Goal: Transaction & Acquisition: Obtain resource

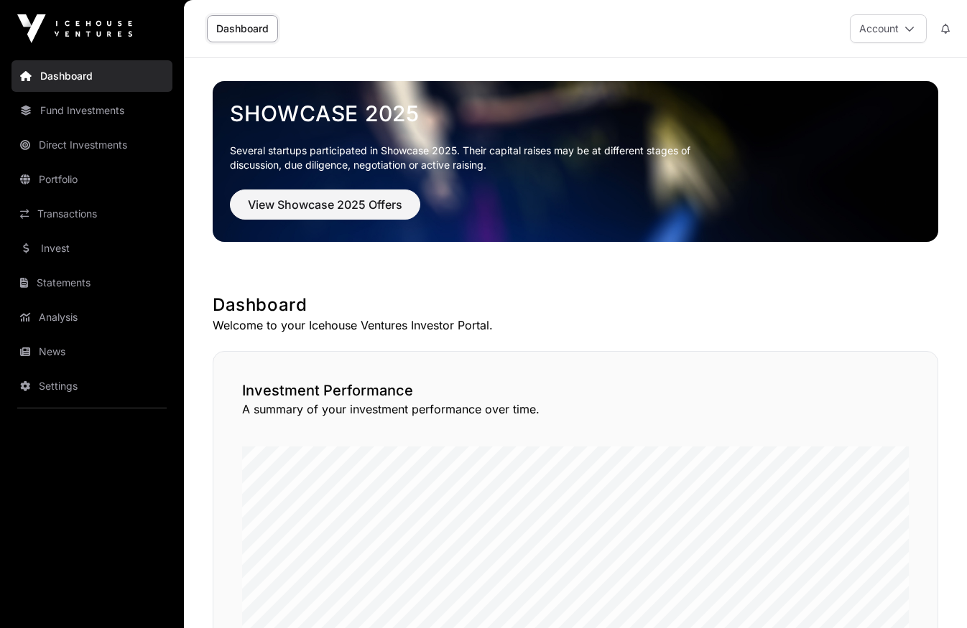
click at [244, 31] on link "Dashboard" at bounding box center [242, 28] width 71 height 27
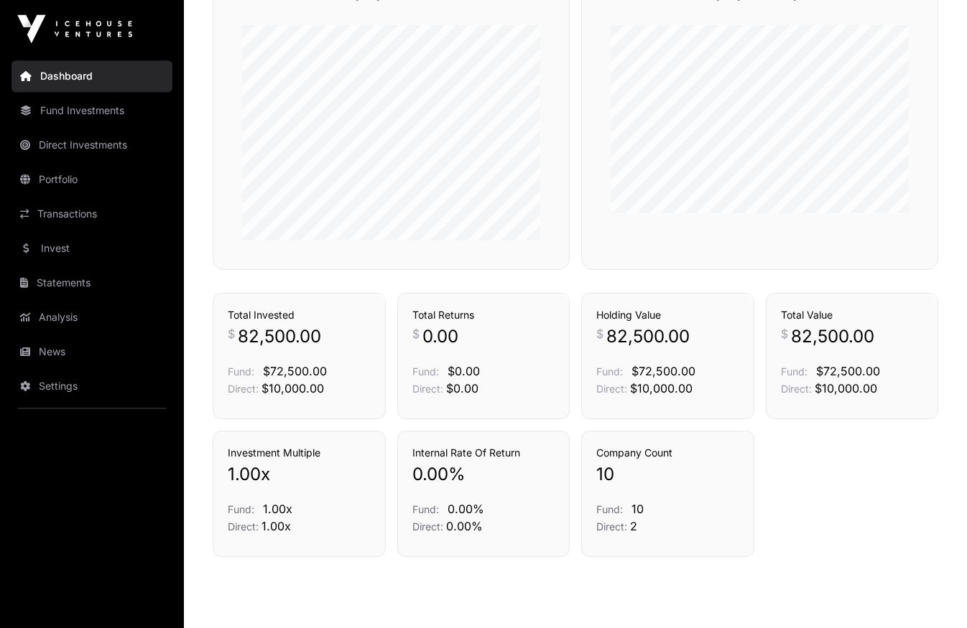
scroll to position [919, 0]
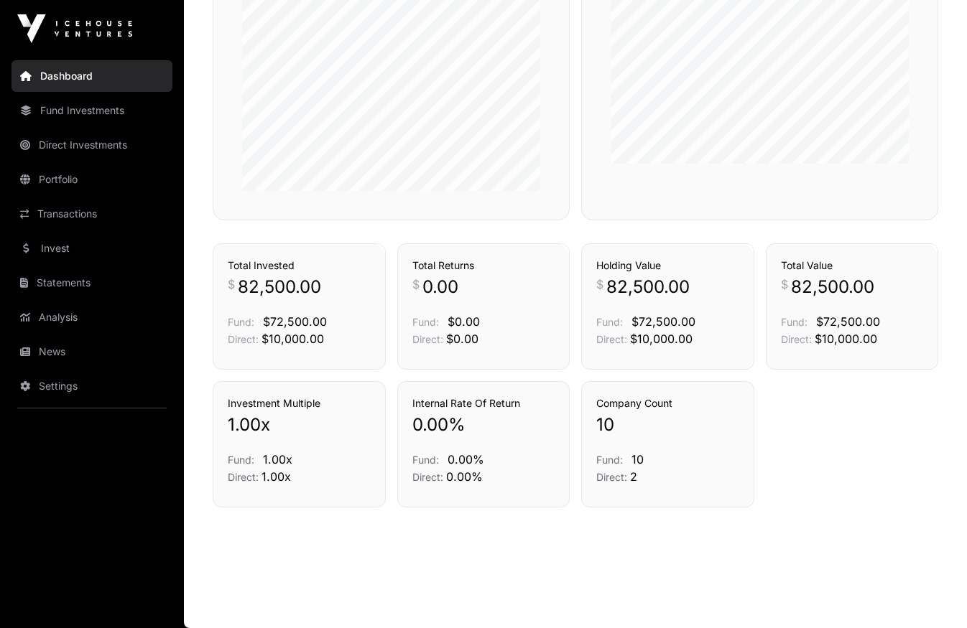
click at [73, 148] on link "Direct Investments" at bounding box center [91, 145] width 161 height 32
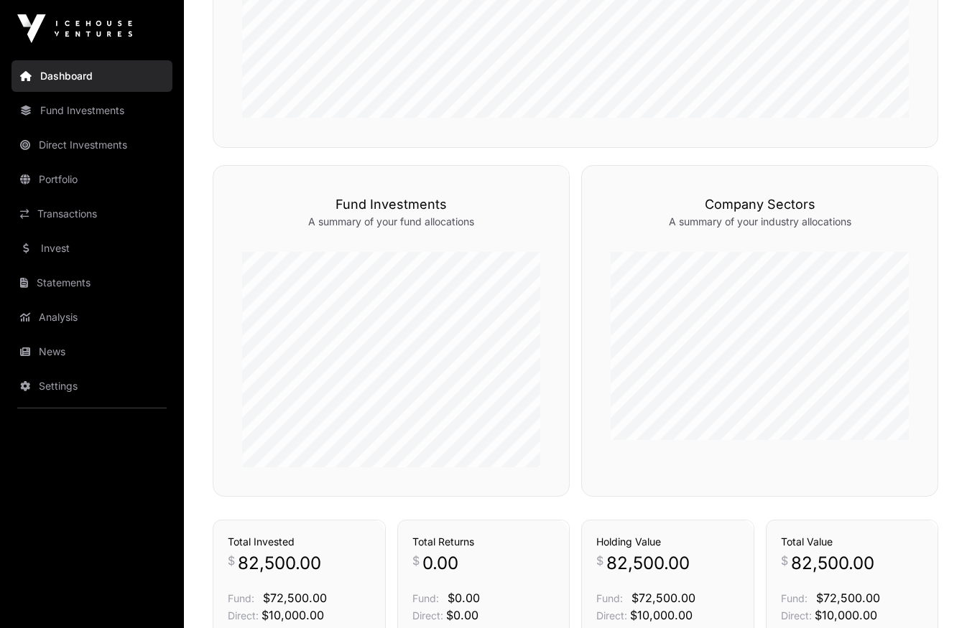
scroll to position [804, 0]
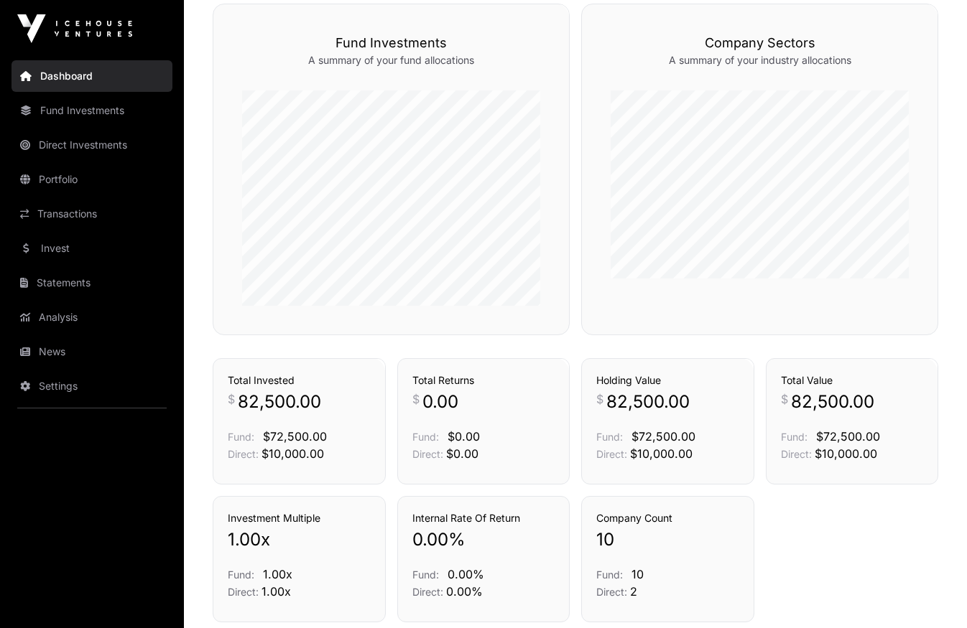
click at [101, 147] on link "Direct Investments" at bounding box center [91, 145] width 161 height 32
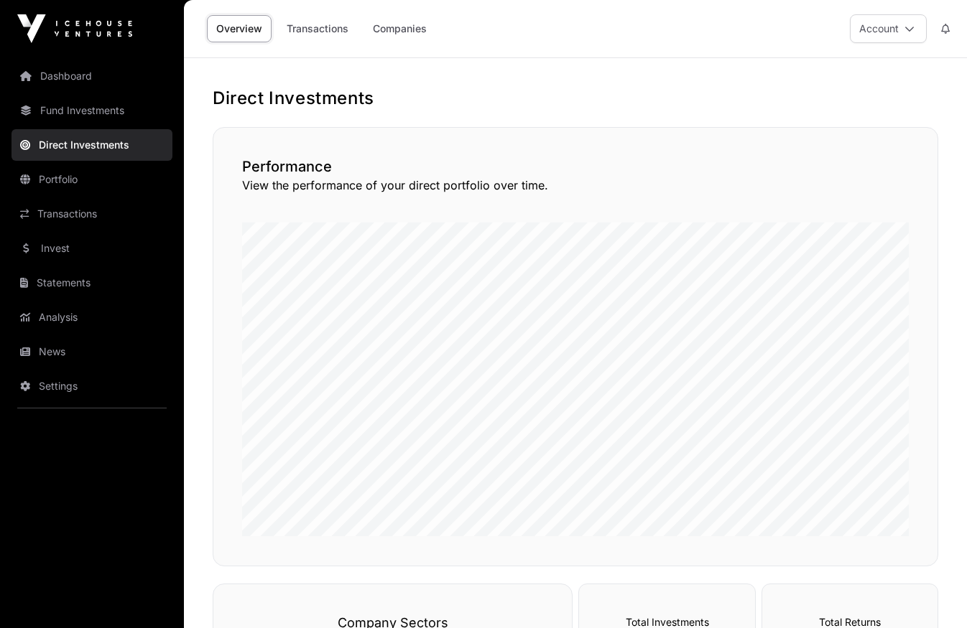
click at [400, 30] on link "Companies" at bounding box center [399, 28] width 73 height 27
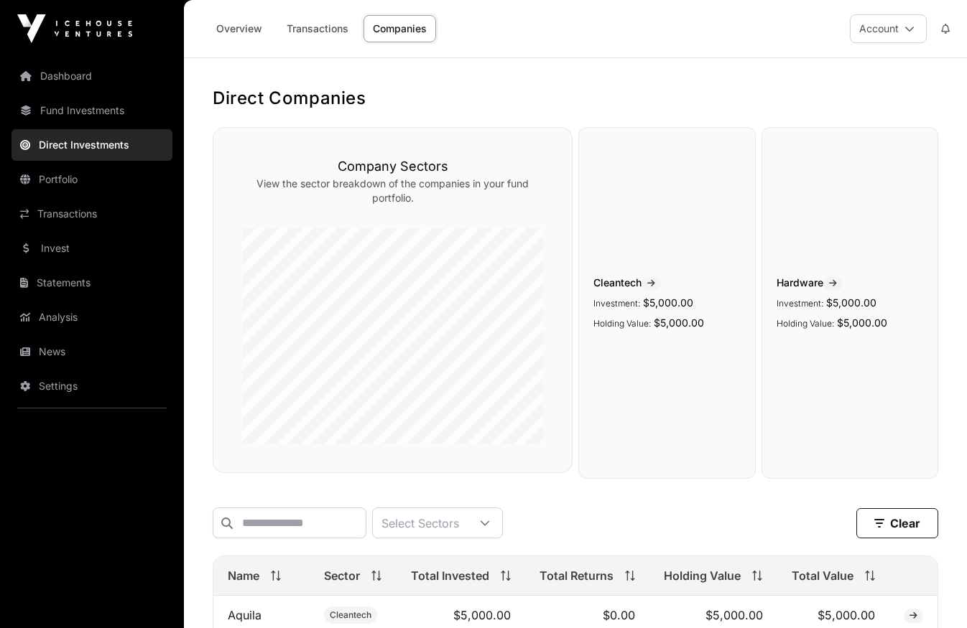
click at [312, 33] on link "Transactions" at bounding box center [317, 28] width 80 height 27
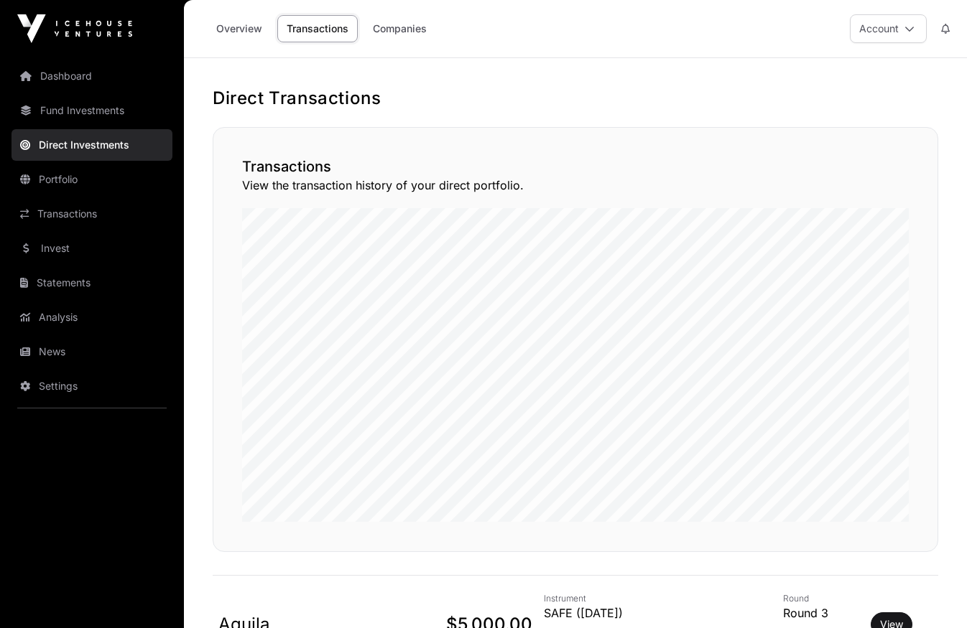
click at [75, 212] on link "Transactions" at bounding box center [91, 214] width 161 height 32
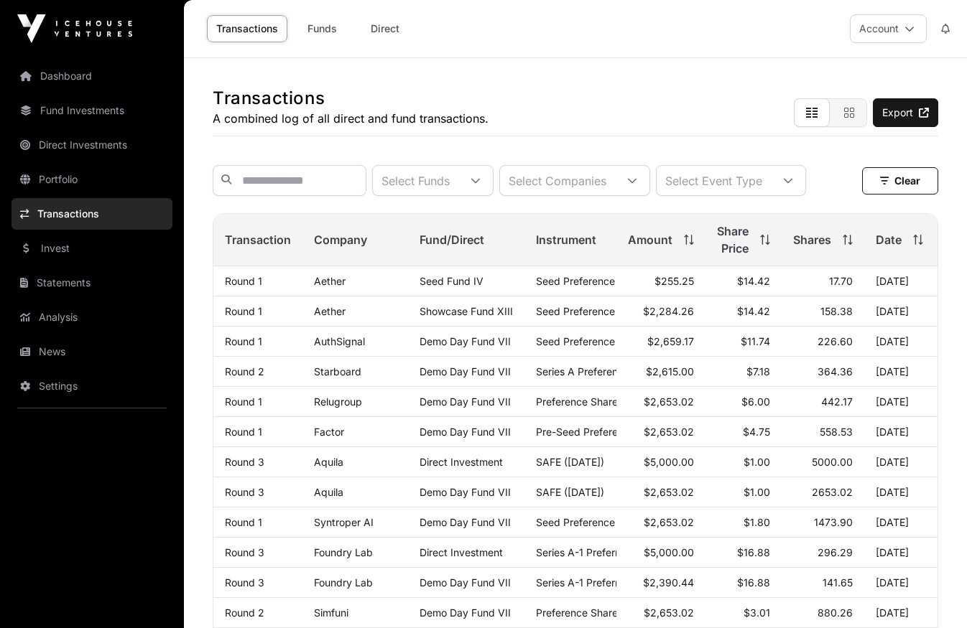
click at [317, 30] on link "Funds" at bounding box center [321, 28] width 57 height 27
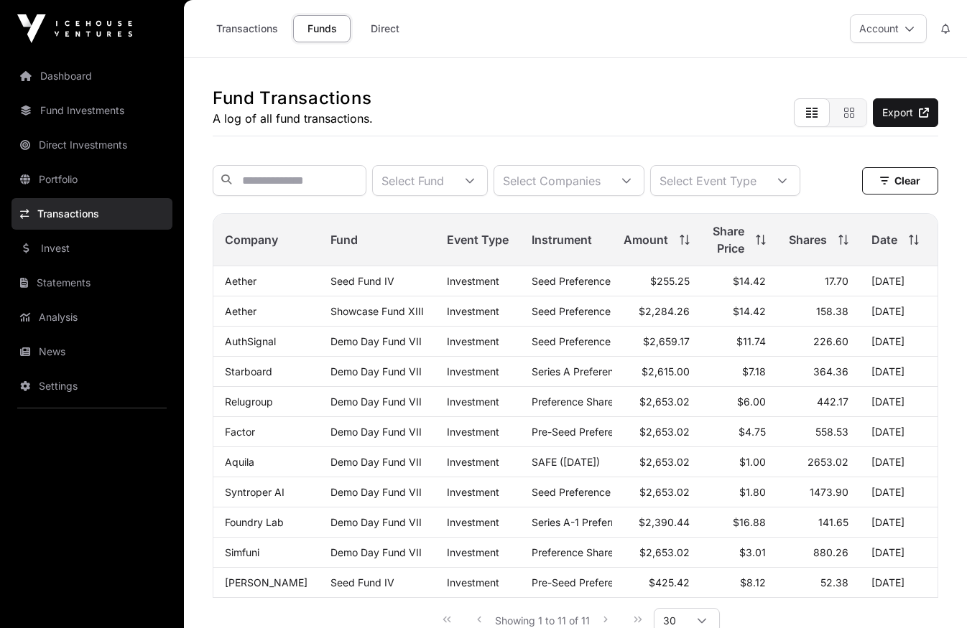
click at [381, 31] on link "Direct" at bounding box center [384, 28] width 57 height 27
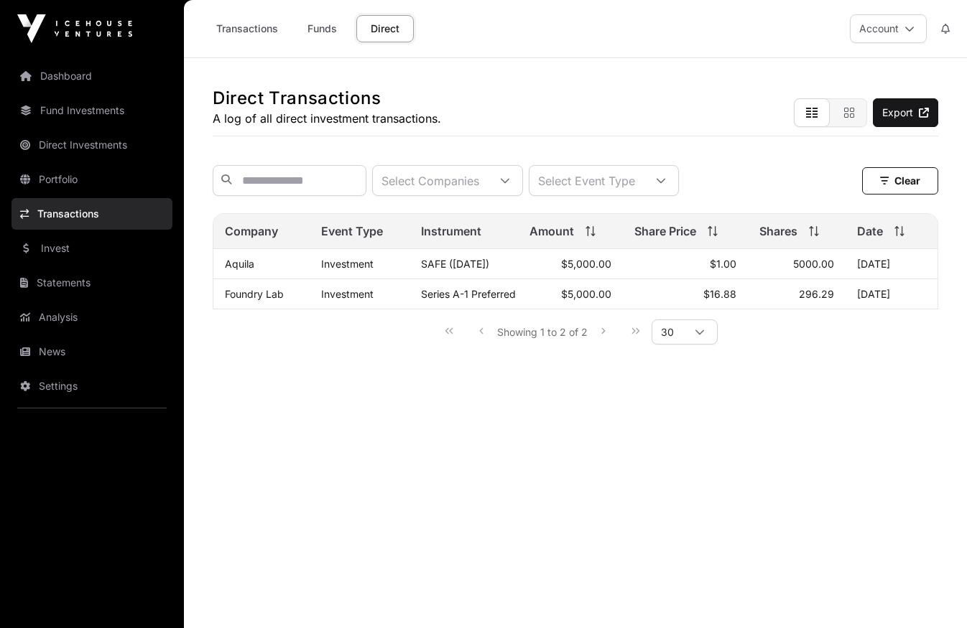
click at [76, 251] on link "Invest" at bounding box center [91, 249] width 161 height 32
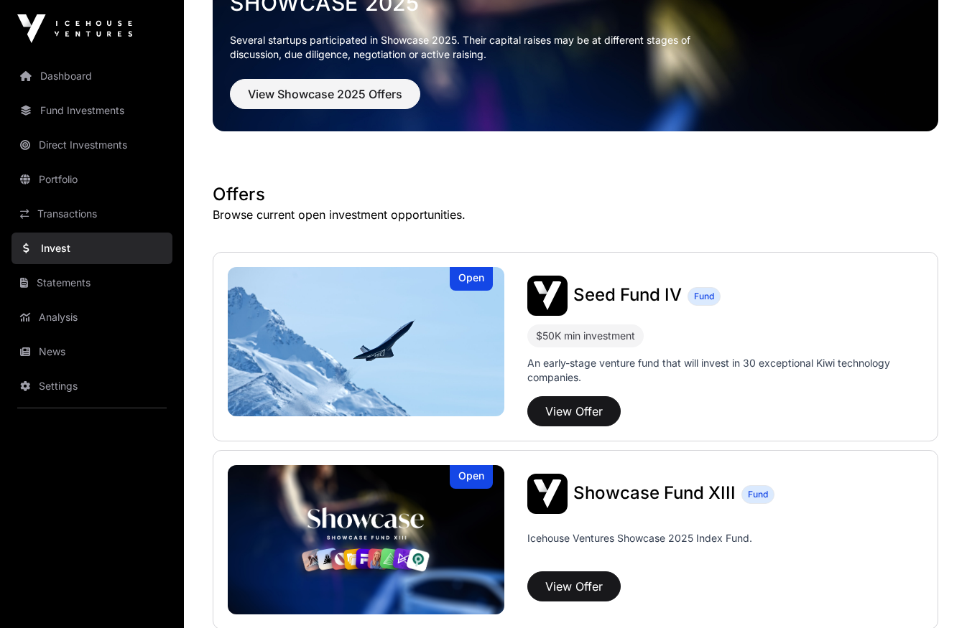
scroll to position [115, 0]
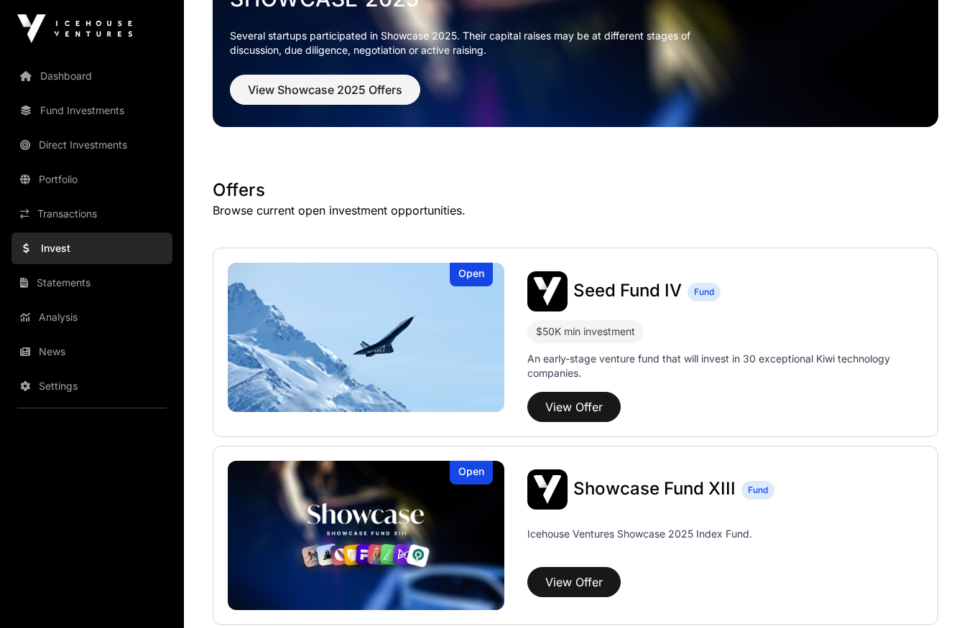
click at [69, 284] on link "Statements" at bounding box center [91, 283] width 161 height 32
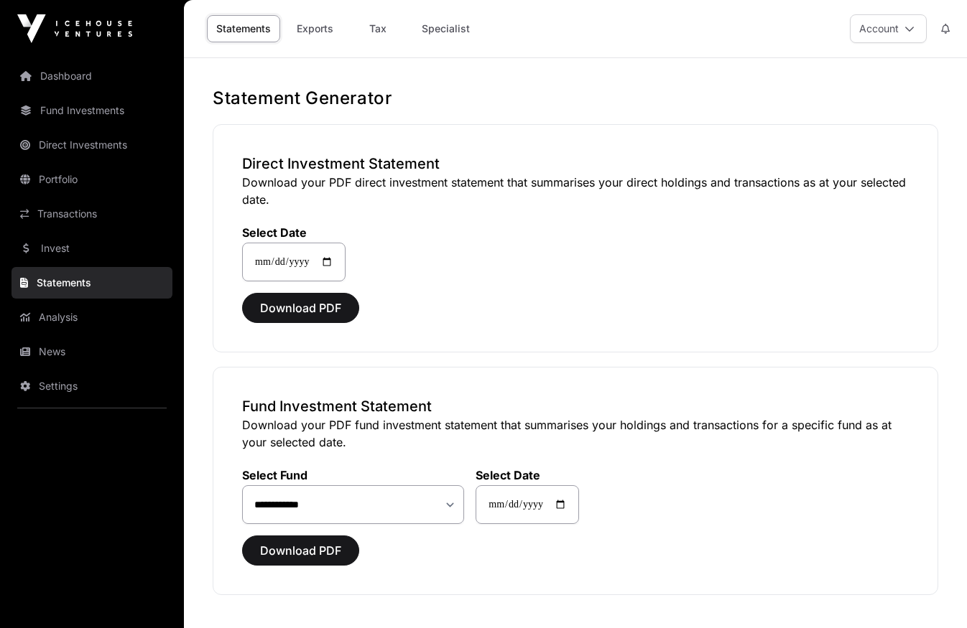
click at [73, 215] on link "Transactions" at bounding box center [91, 214] width 161 height 32
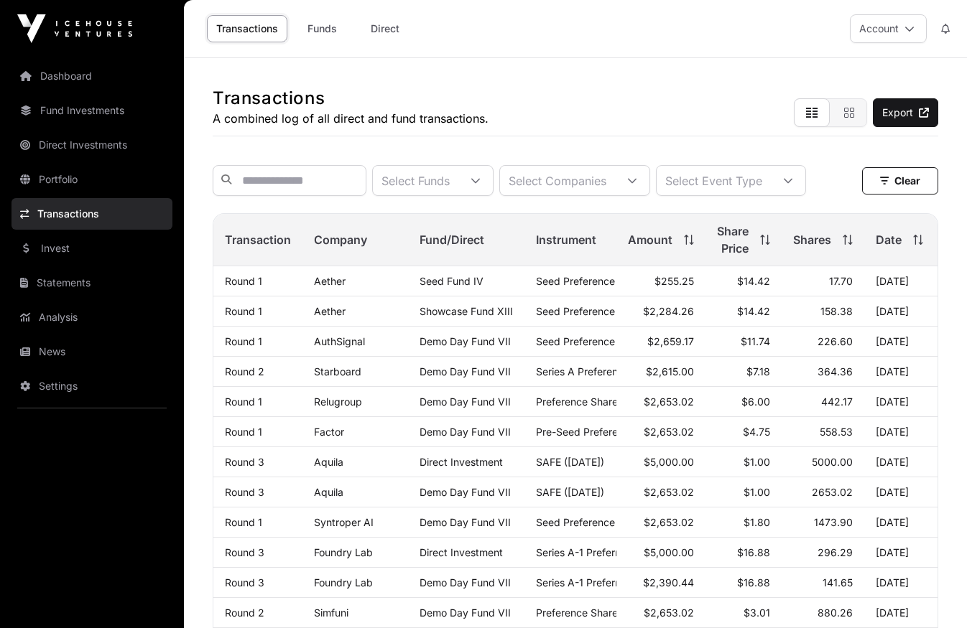
click at [318, 32] on link "Funds" at bounding box center [321, 28] width 57 height 27
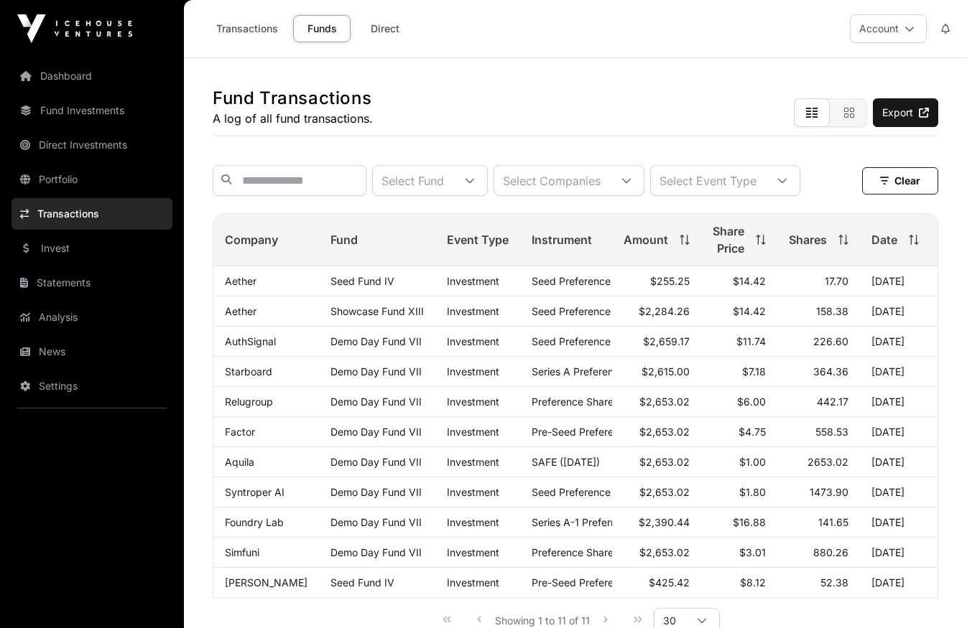
click at [393, 32] on link "Direct" at bounding box center [384, 28] width 57 height 27
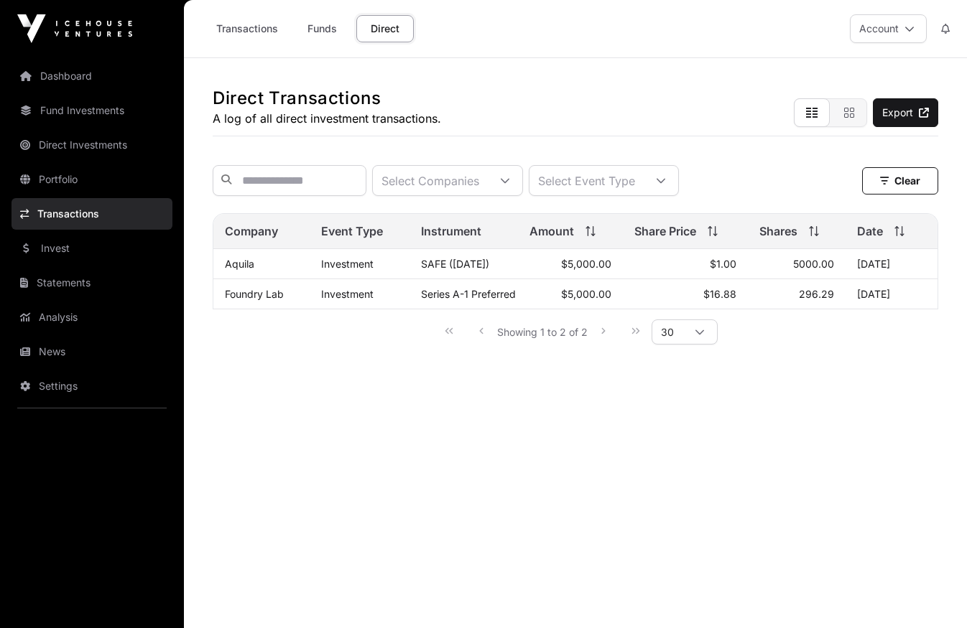
click at [80, 317] on link "Analysis" at bounding box center [91, 318] width 161 height 32
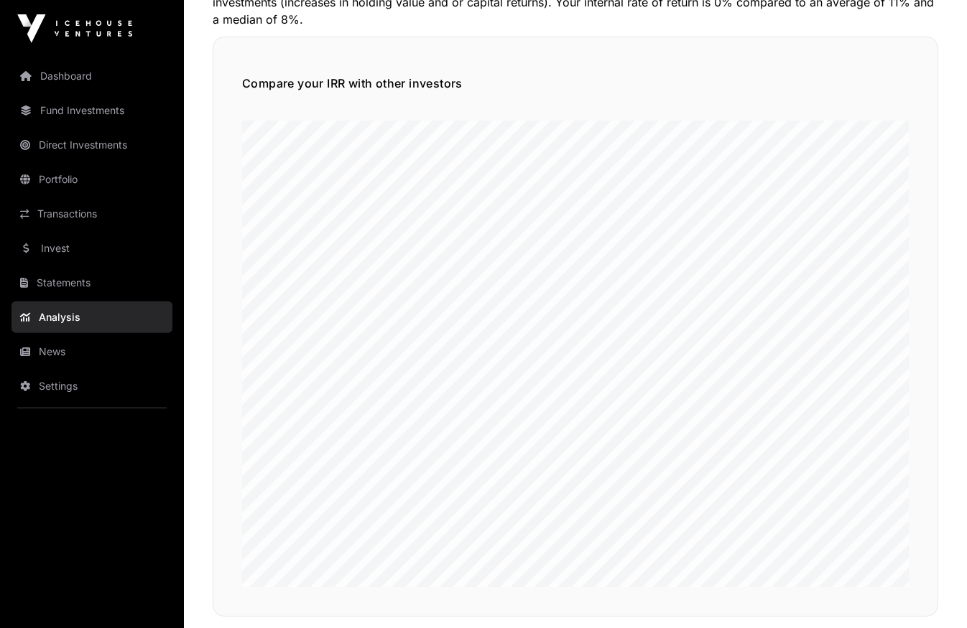
scroll to position [184, 0]
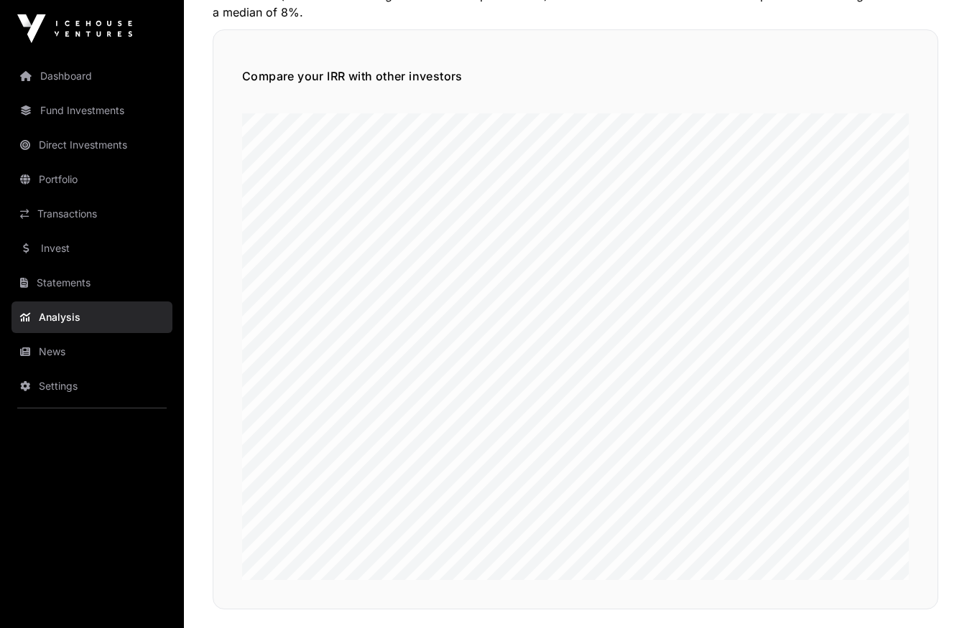
click at [82, 350] on link "News" at bounding box center [91, 352] width 161 height 32
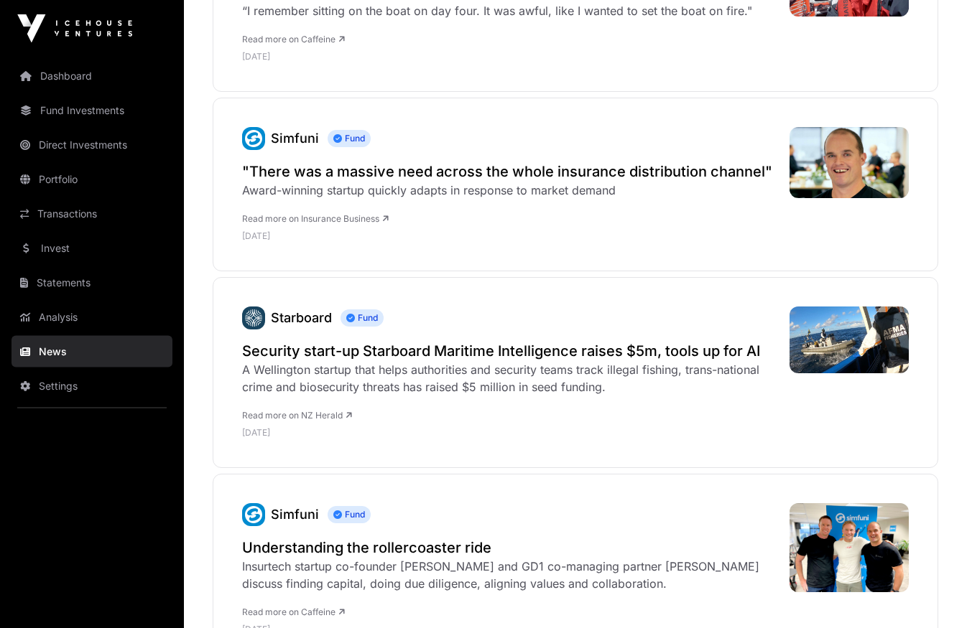
scroll to position [1460, 0]
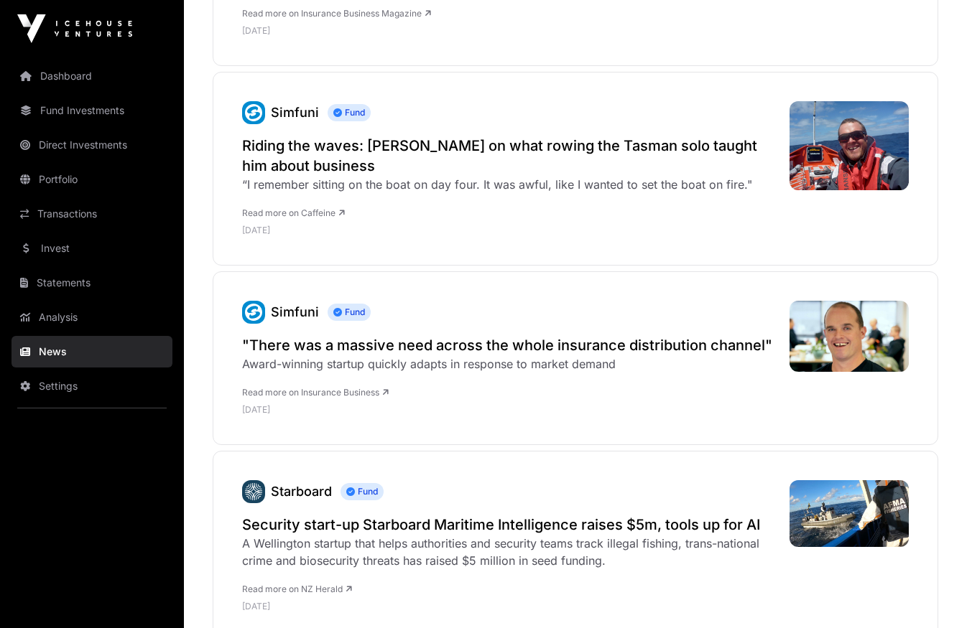
click at [62, 185] on link "Portfolio" at bounding box center [91, 180] width 161 height 32
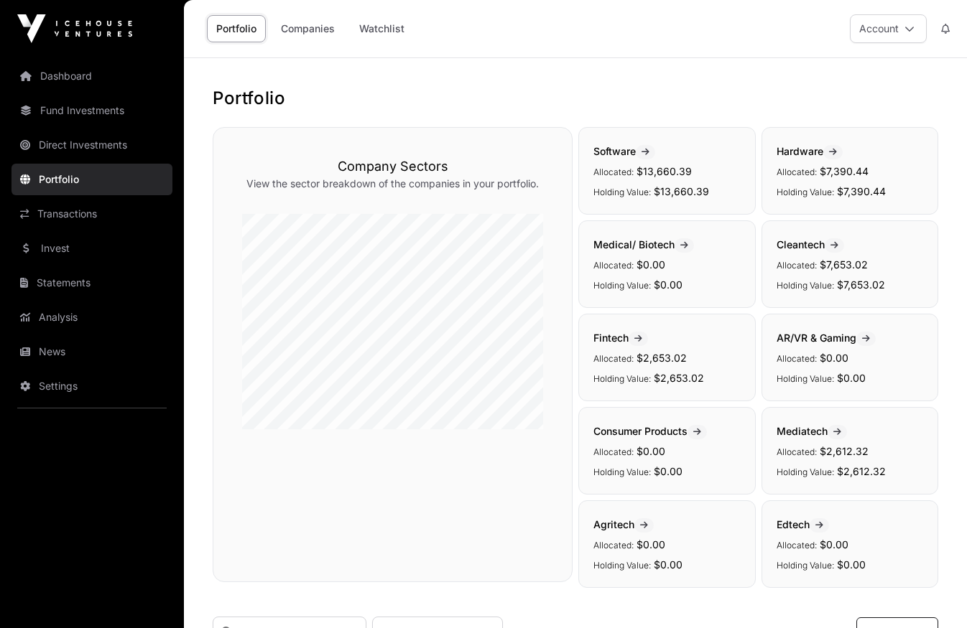
click at [88, 144] on link "Direct Investments" at bounding box center [91, 145] width 161 height 32
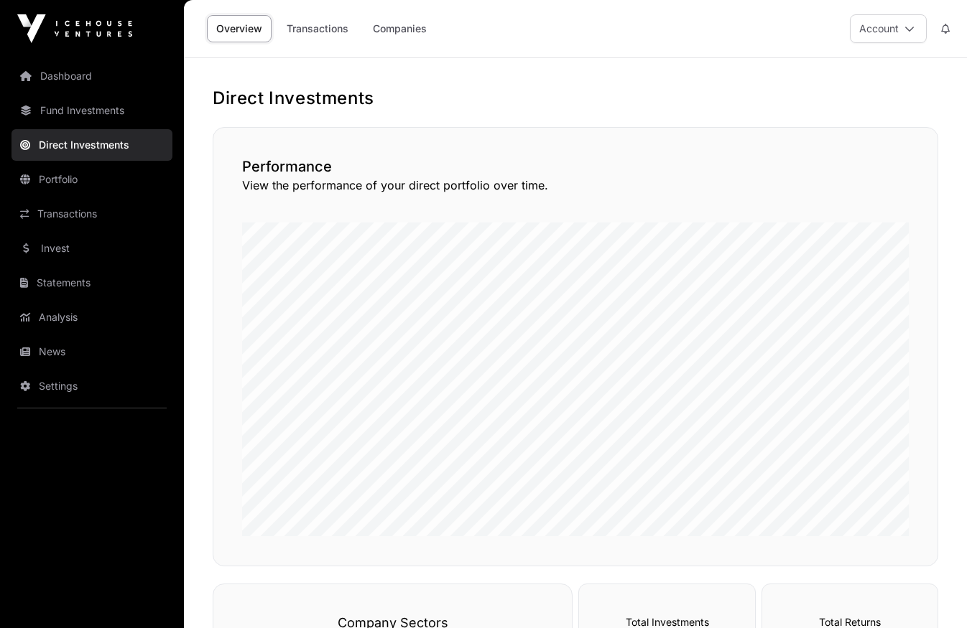
click at [396, 27] on link "Companies" at bounding box center [399, 28] width 73 height 27
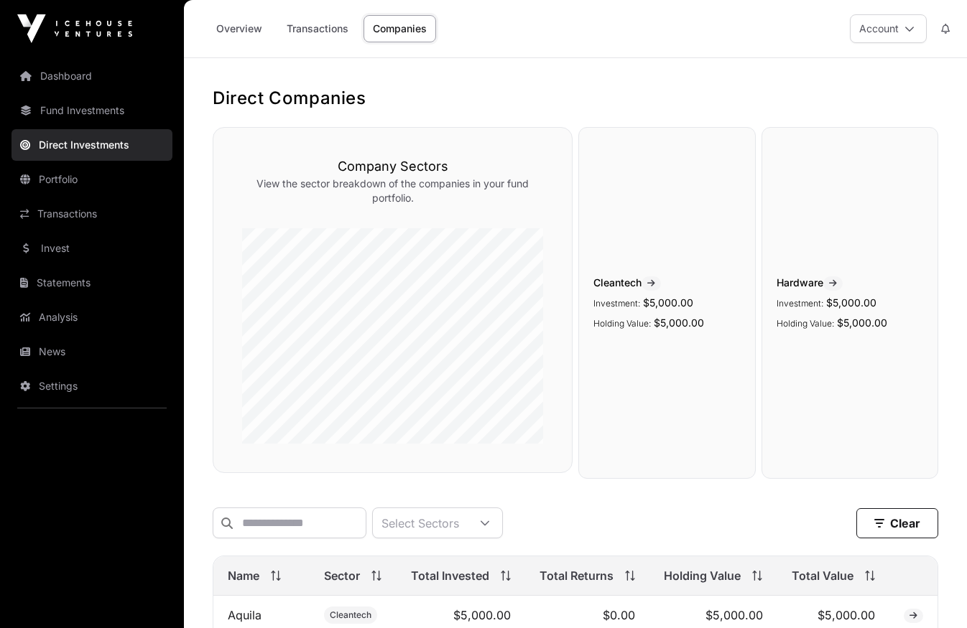
click at [240, 26] on link "Overview" at bounding box center [239, 28] width 65 height 27
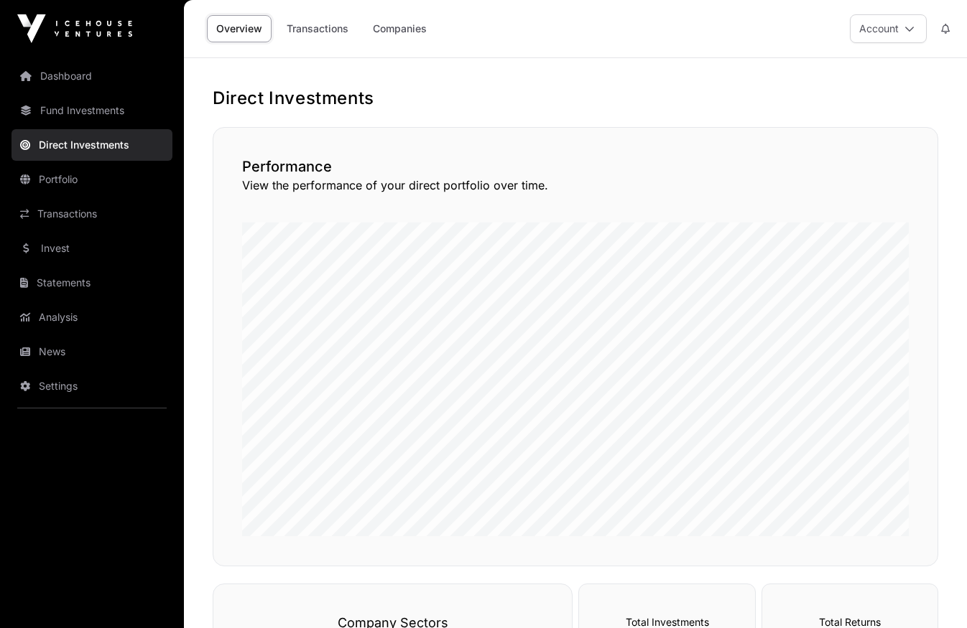
click at [64, 113] on link "Fund Investments" at bounding box center [91, 111] width 161 height 32
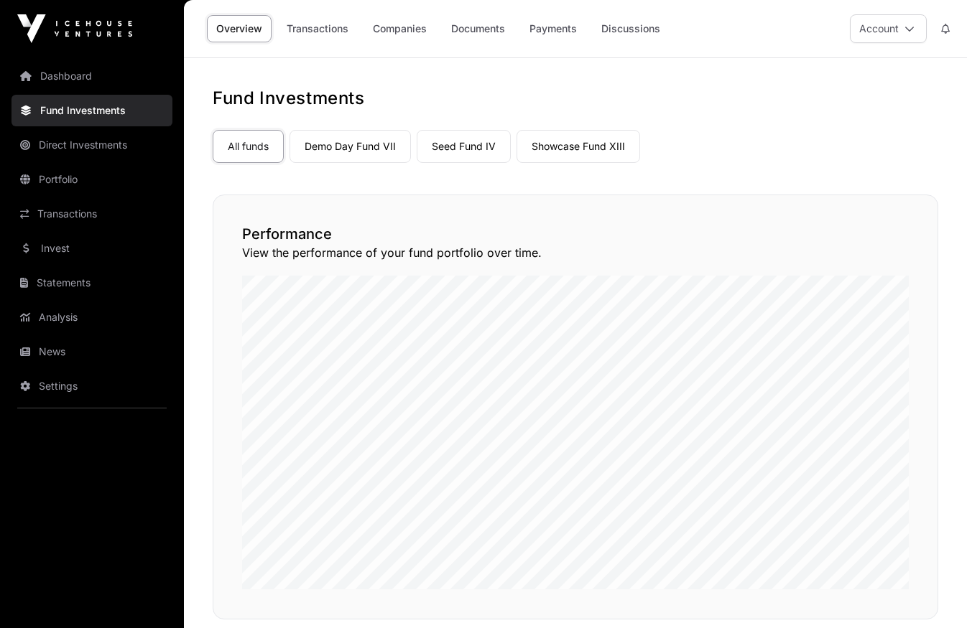
click at [353, 144] on link "Demo Day Fund VII" at bounding box center [349, 146] width 121 height 33
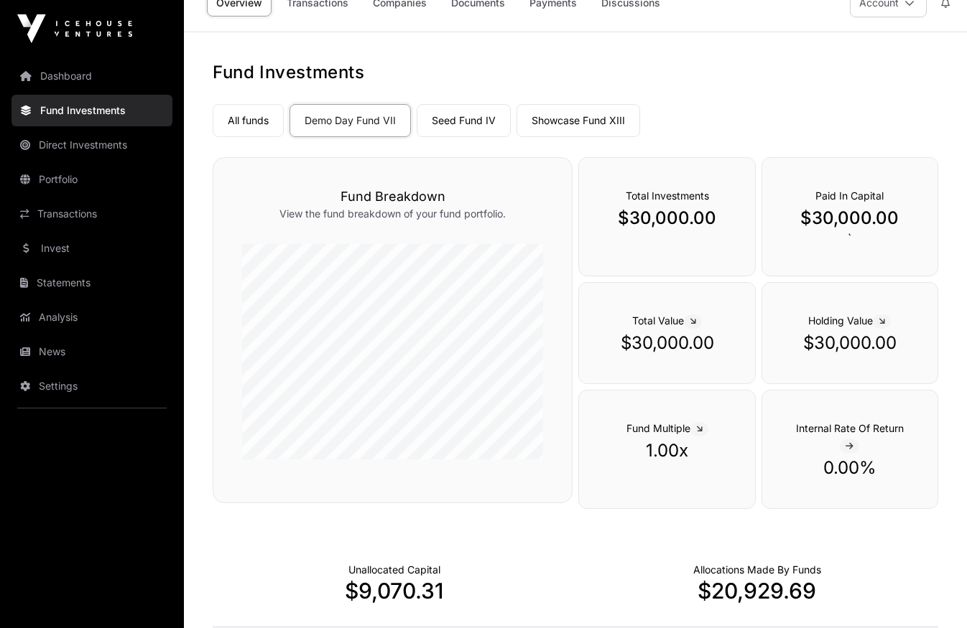
scroll to position [1, 0]
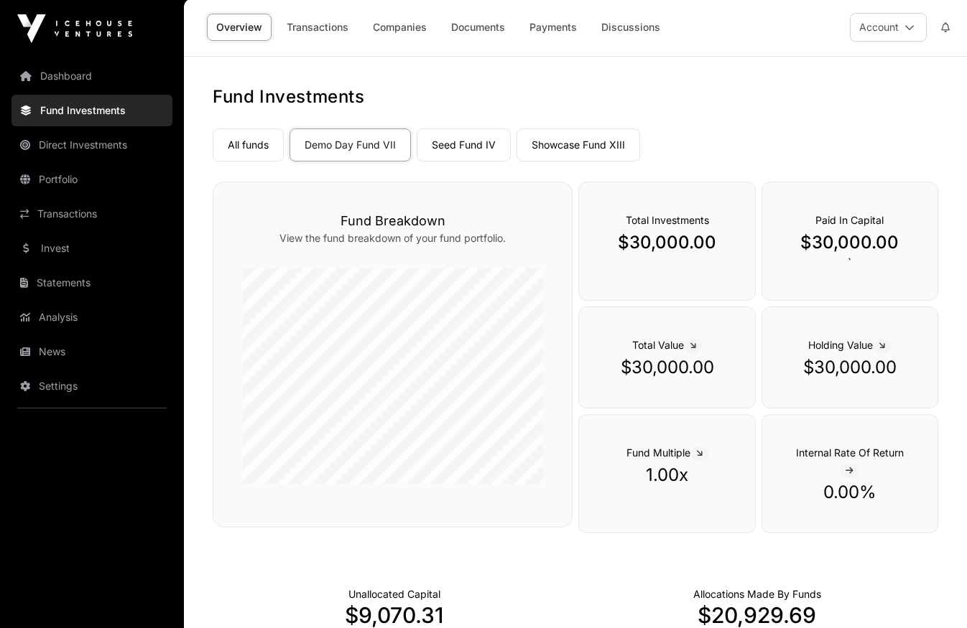
click at [462, 149] on link "Seed Fund IV" at bounding box center [464, 145] width 94 height 33
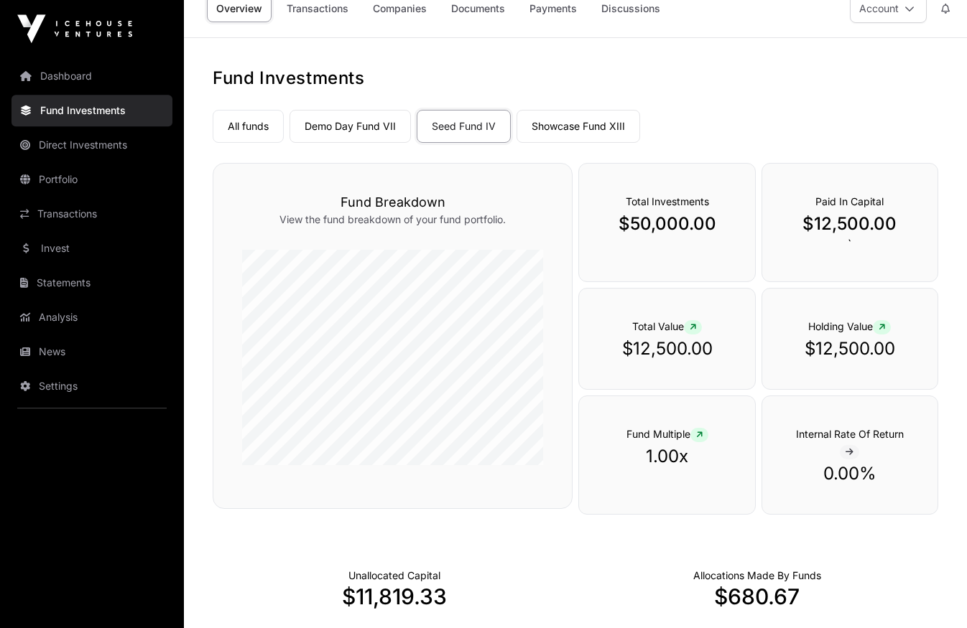
scroll to position [34, 0]
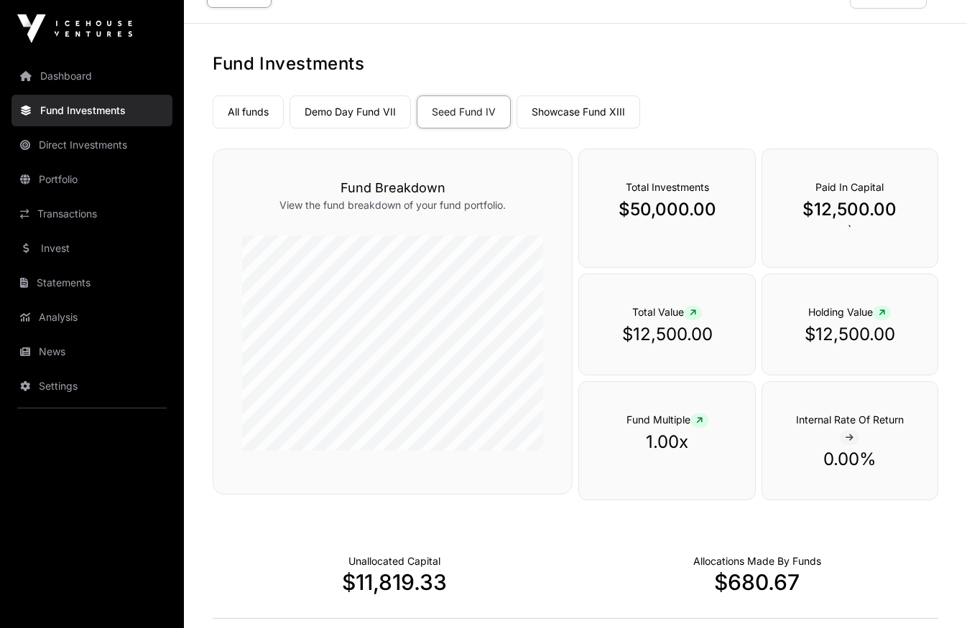
click at [576, 116] on link "Showcase Fund XIII" at bounding box center [578, 112] width 124 height 33
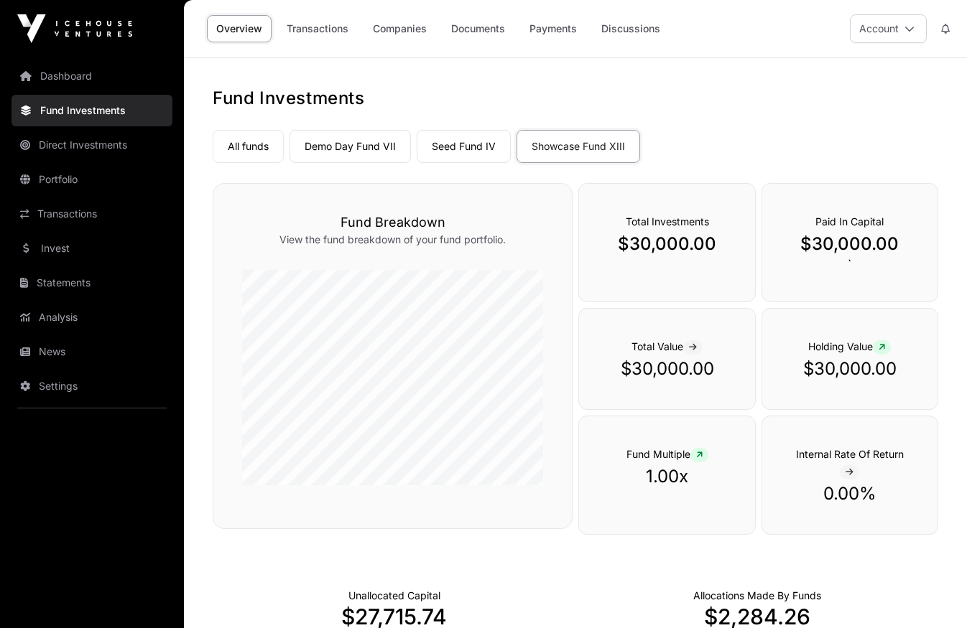
click at [412, 31] on link "Companies" at bounding box center [399, 28] width 73 height 27
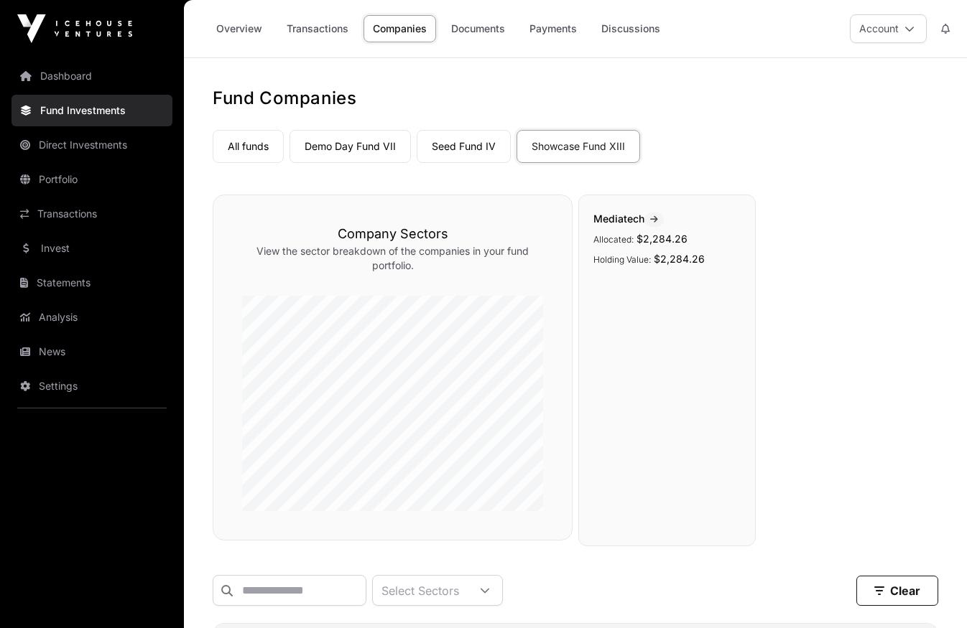
click at [479, 149] on link "Seed Fund IV" at bounding box center [464, 146] width 94 height 33
click at [364, 149] on link "Demo Day Fund VII" at bounding box center [349, 146] width 121 height 33
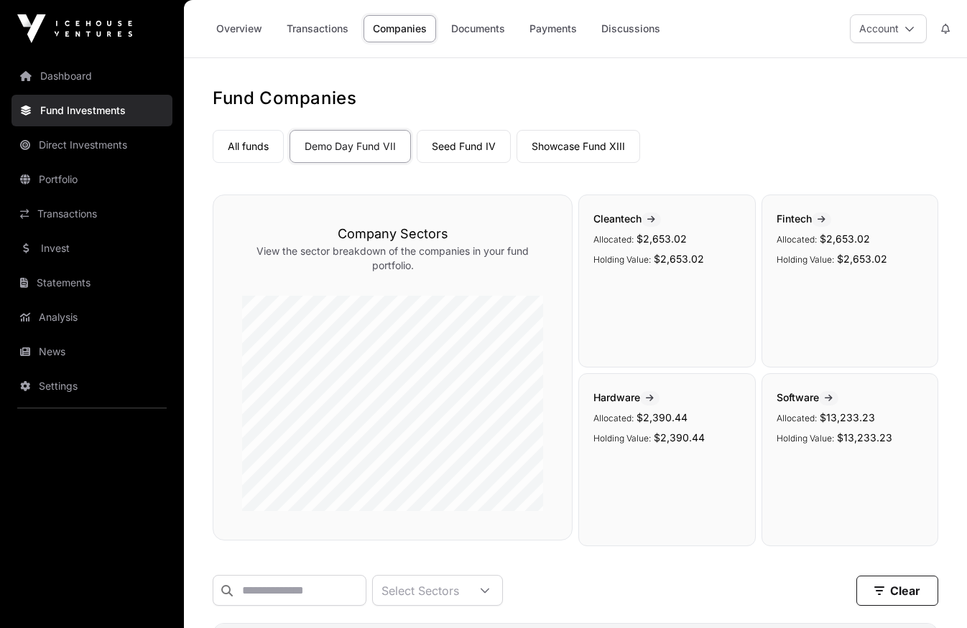
click at [239, 29] on link "Overview" at bounding box center [239, 28] width 65 height 27
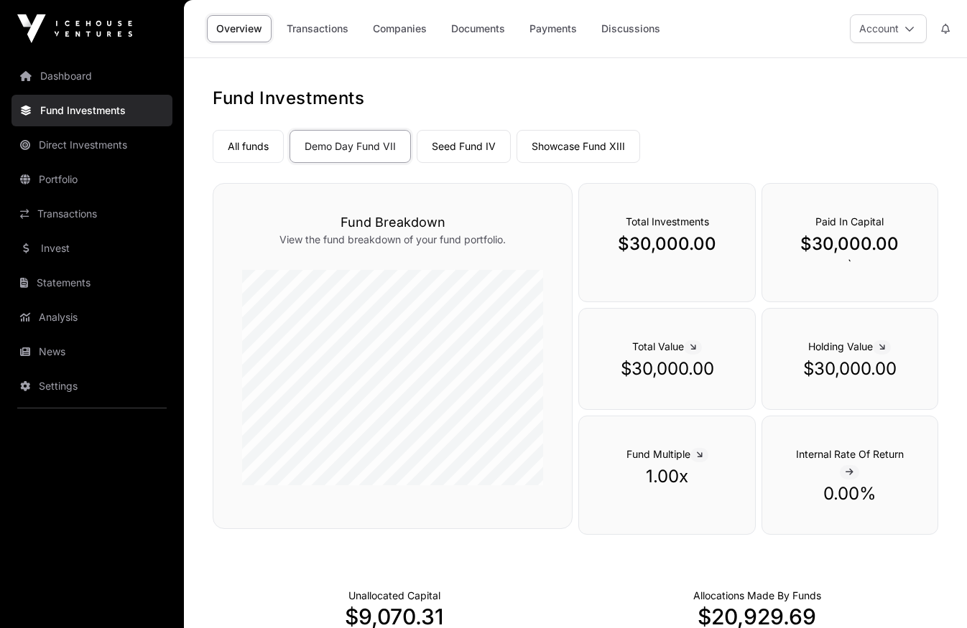
click at [75, 215] on link "Transactions" at bounding box center [91, 214] width 161 height 32
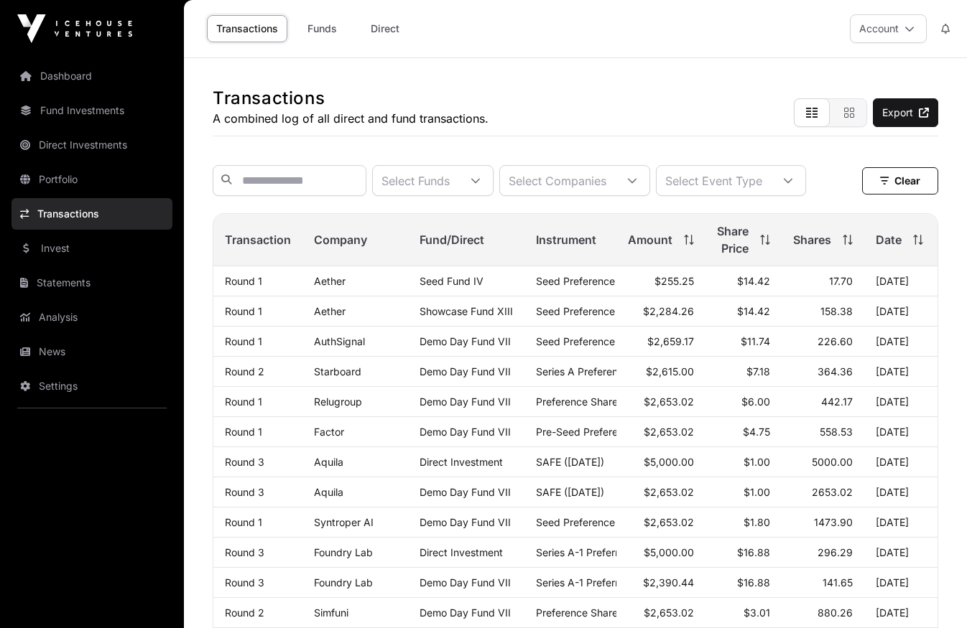
click at [325, 30] on link "Funds" at bounding box center [321, 28] width 57 height 27
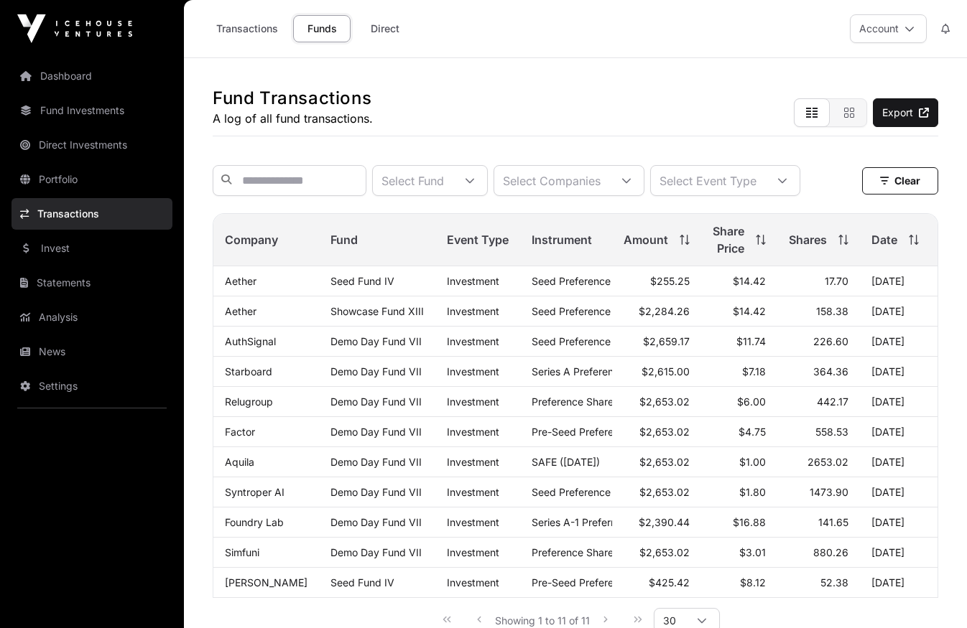
click at [393, 27] on link "Direct" at bounding box center [384, 28] width 57 height 27
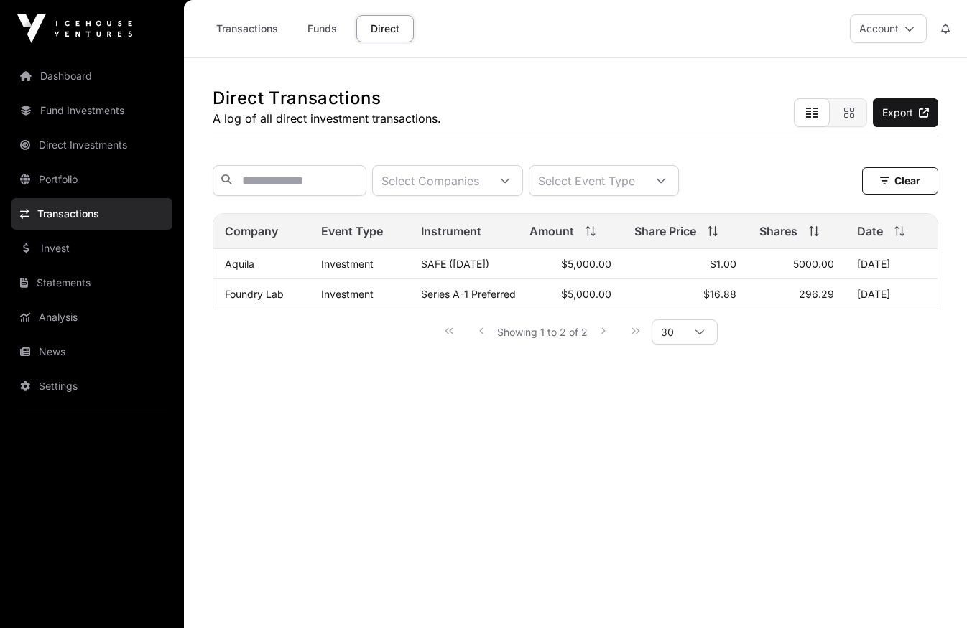
click at [233, 28] on link "Transactions" at bounding box center [247, 28] width 80 height 27
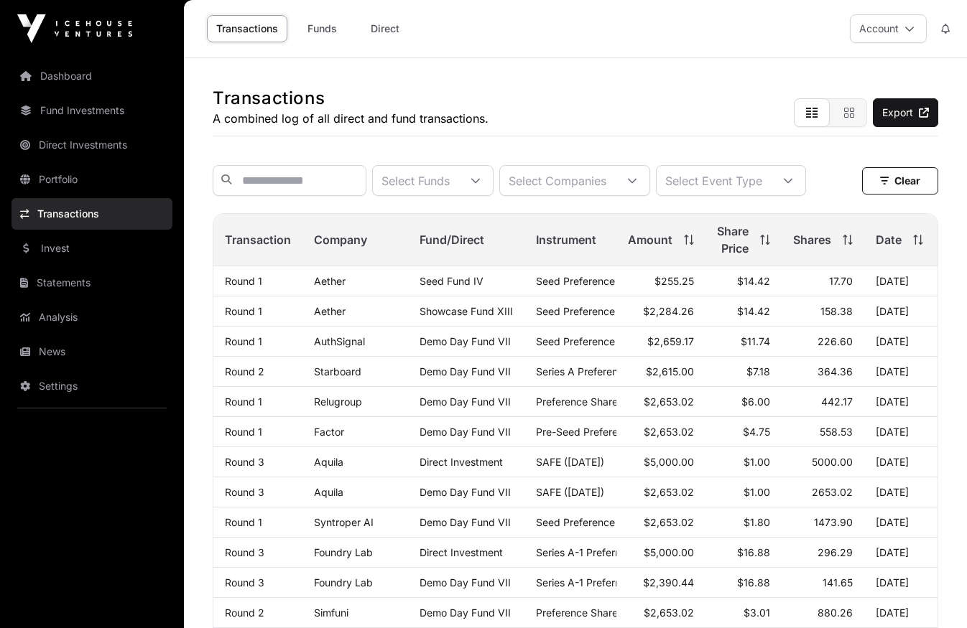
click at [78, 284] on link "Statements" at bounding box center [91, 283] width 161 height 32
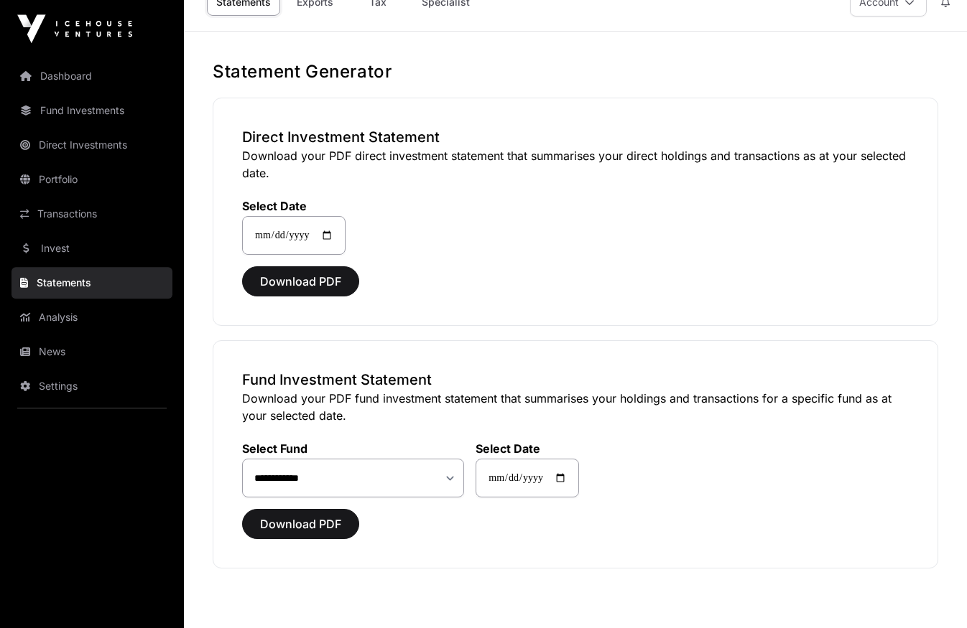
scroll to position [88, 0]
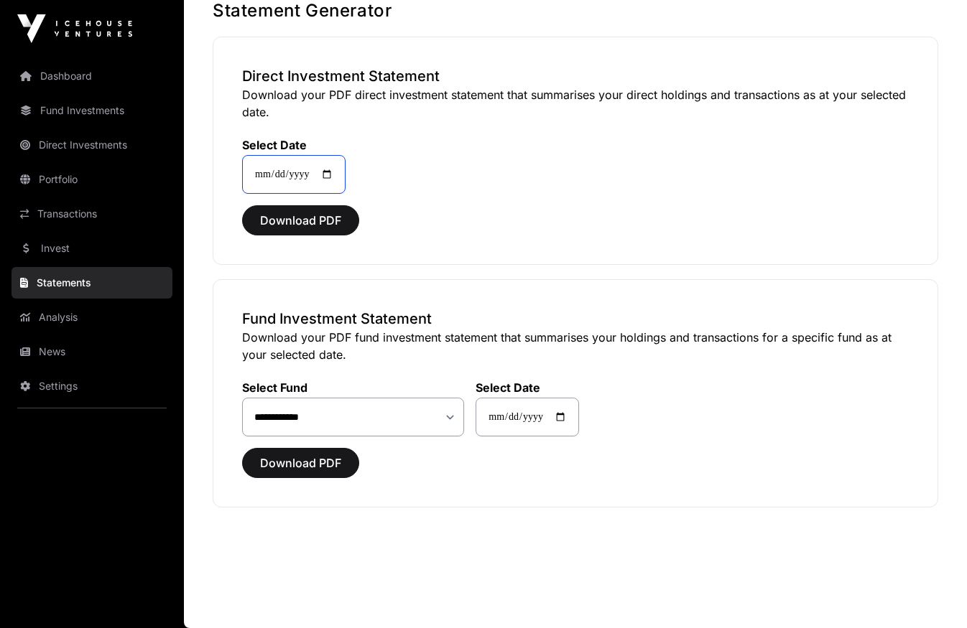
click at [320, 179] on input "**********" at bounding box center [293, 174] width 103 height 39
click at [274, 182] on input "**********" at bounding box center [293, 174] width 103 height 39
click at [326, 174] on input "**********" at bounding box center [293, 174] width 103 height 39
type input "**********"
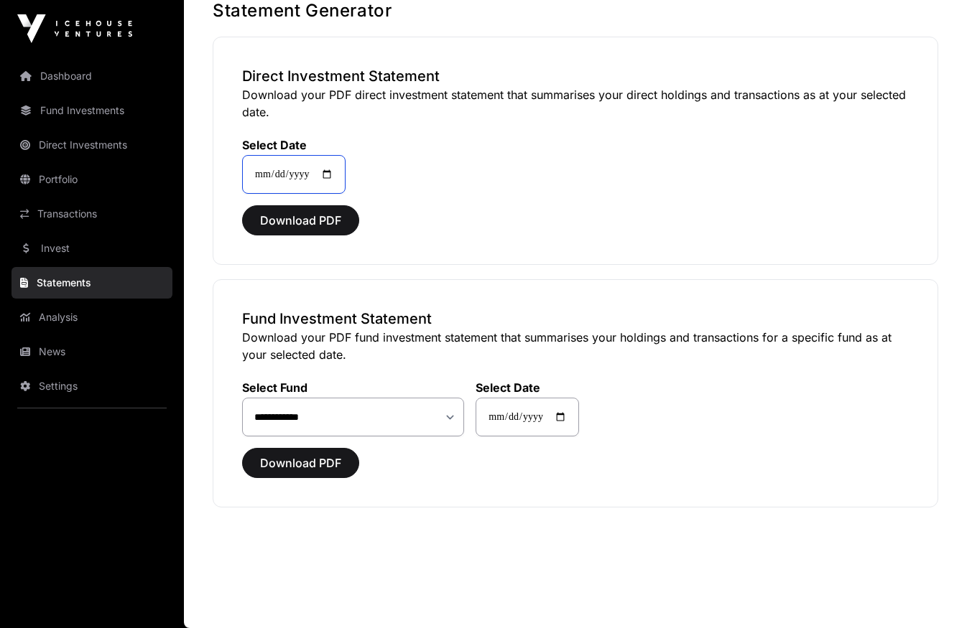
type input "**********"
click at [515, 198] on div "Direct Investment Statement Download your PDF direct investment statement that …" at bounding box center [575, 151] width 725 height 228
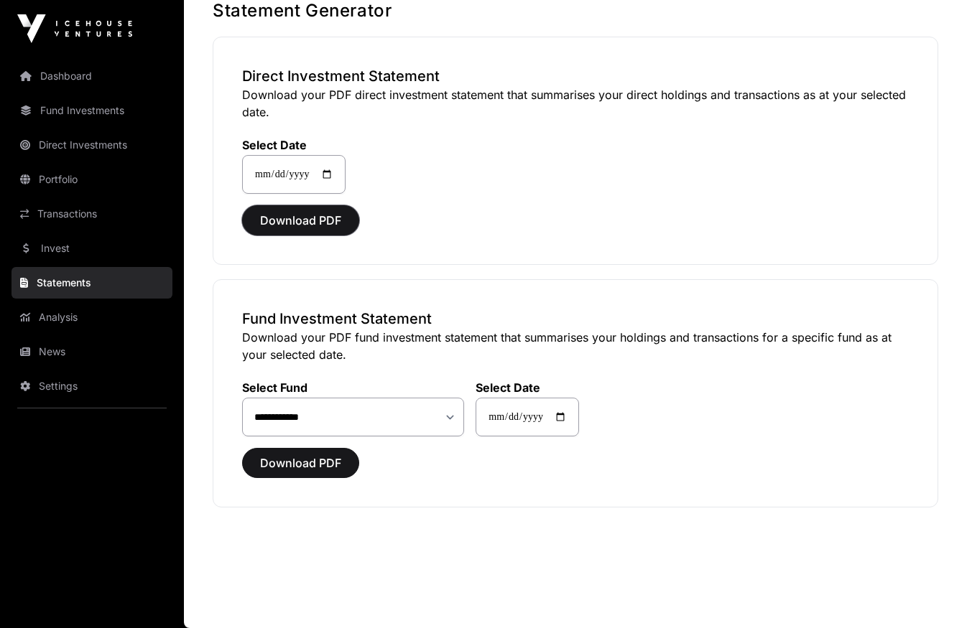
click at [320, 224] on span "Download PDF" at bounding box center [300, 220] width 81 height 17
click at [87, 254] on link "Invest" at bounding box center [91, 249] width 161 height 32
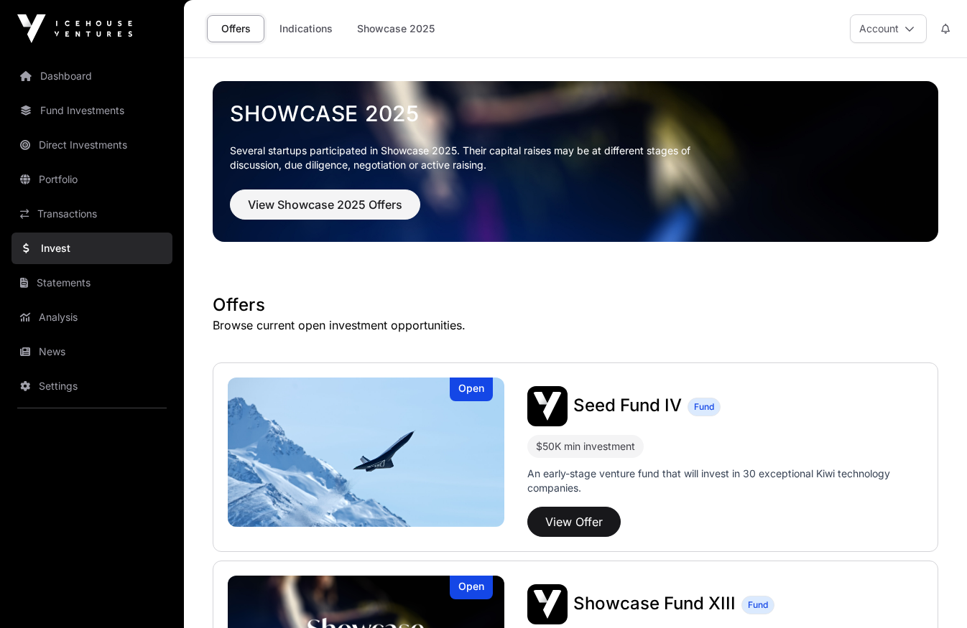
click at [302, 26] on link "Indications" at bounding box center [306, 28] width 72 height 27
